Goal: Entertainment & Leisure: Consume media (video, audio)

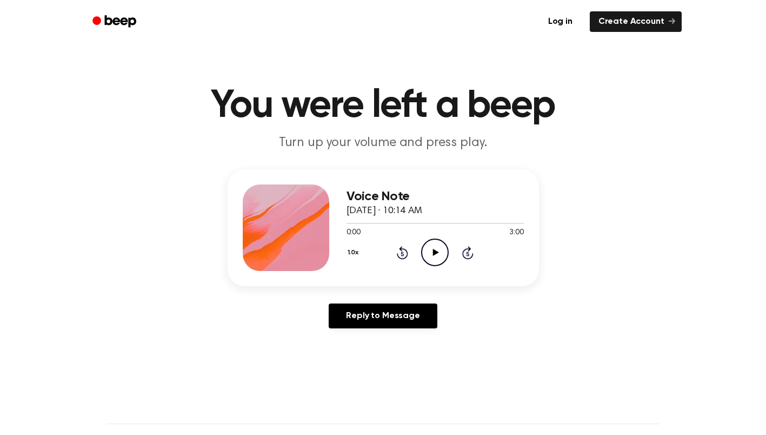
click at [425, 260] on icon "Play Audio" at bounding box center [435, 253] width 28 height 28
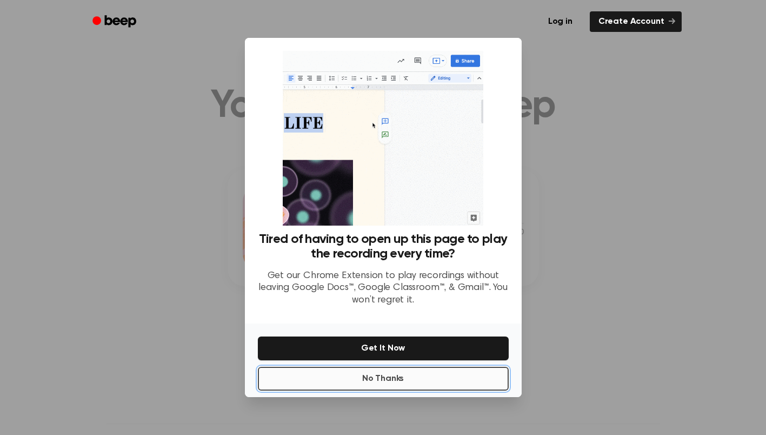
click at [386, 377] on button "No Thanks" at bounding box center [383, 379] width 251 height 24
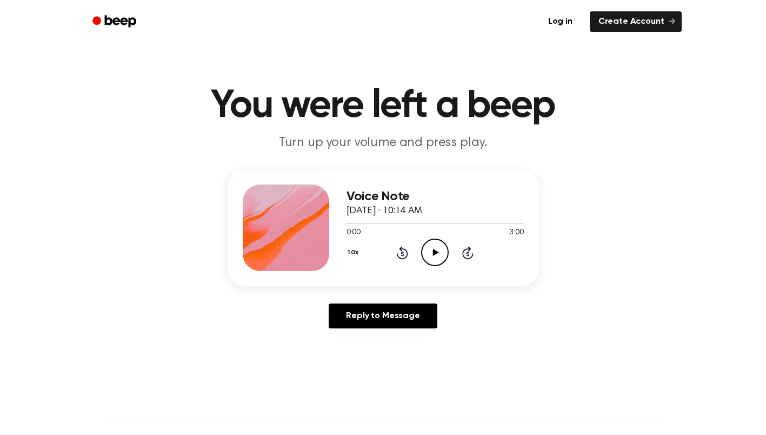
click at [439, 261] on icon "Play Audio" at bounding box center [435, 253] width 28 height 28
click at [431, 250] on icon "Play Audio" at bounding box center [435, 253] width 28 height 28
click at [437, 244] on icon "Play Audio" at bounding box center [435, 253] width 28 height 28
